Goal: Check status: Check status

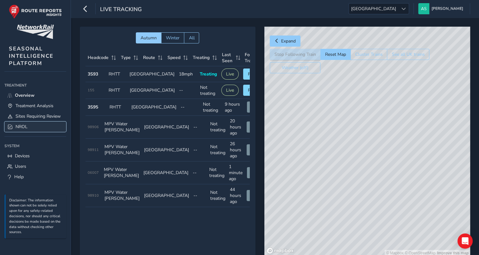
click at [21, 126] on span "NROL" at bounding box center [22, 127] width 12 height 6
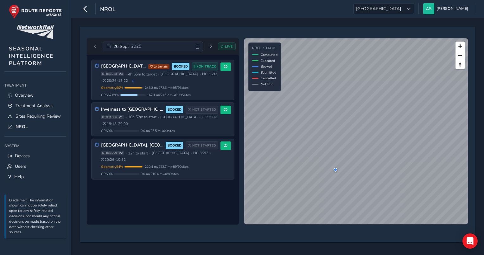
click at [199, 46] on icon at bounding box center [197, 46] width 4 height 4
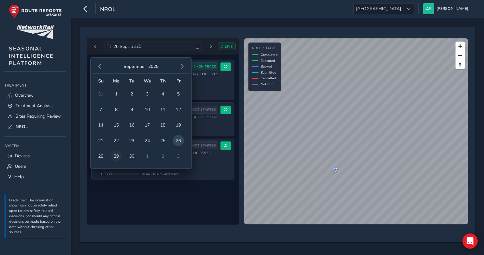
click at [115, 156] on span "29" at bounding box center [116, 156] width 11 height 11
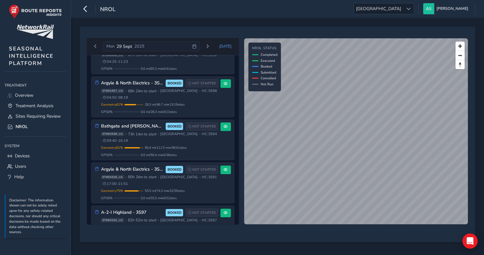
scroll to position [185, 0]
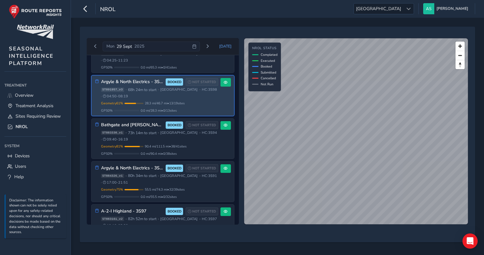
click at [156, 92] on div "ST891957_v3 • 68h 24m to start • [GEOGRAPHIC_DATA] • HC: 3S98 • 04:50 - 08:19" at bounding box center [159, 93] width 117 height 12
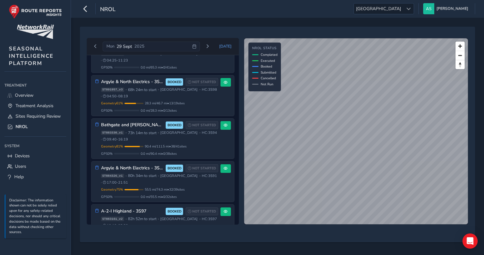
click at [262, 14] on div "NROL [GEOGRAPHIC_DATA] [GEOGRAPHIC_DATA] [PERSON_NAME] Southern Colour Scheme: …" at bounding box center [277, 9] width 413 height 18
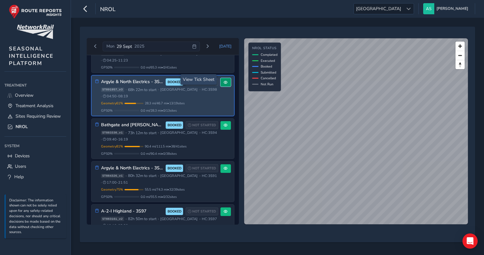
click at [225, 82] on button at bounding box center [226, 82] width 10 height 9
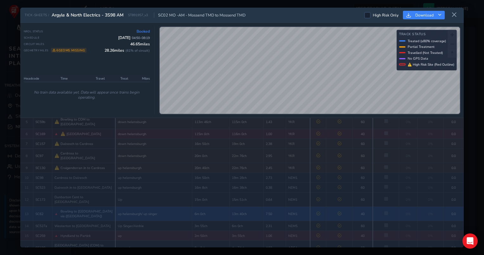
scroll to position [93, 0]
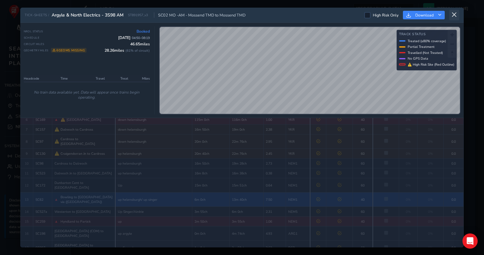
click at [455, 12] on icon at bounding box center [455, 15] width 6 height 6
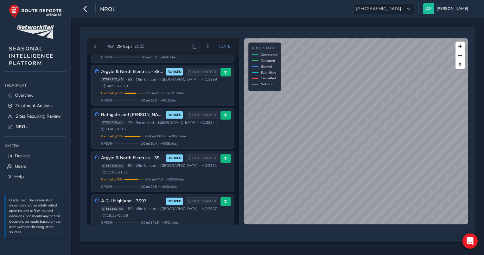
scroll to position [194, 0]
